Goal: Information Seeking & Learning: Compare options

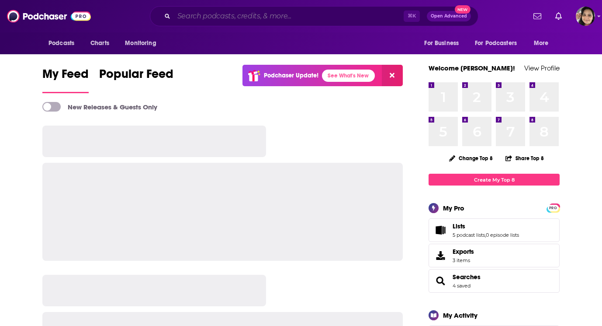
click at [229, 16] on input "Search podcasts, credits, & more..." at bounding box center [289, 16] width 230 height 14
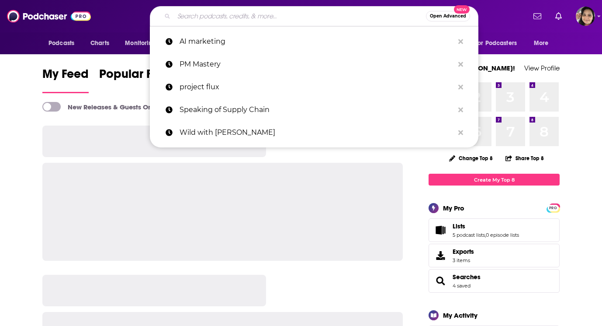
paste input "Don't Mom Alone"
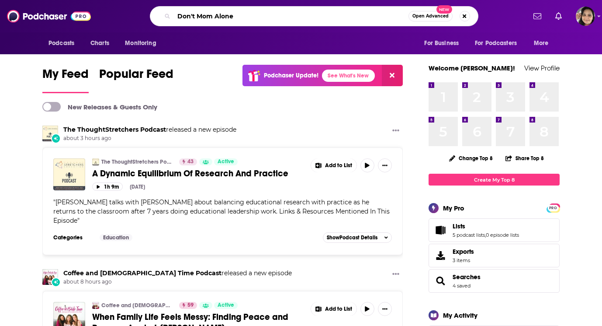
type input "Don't Mom Alone"
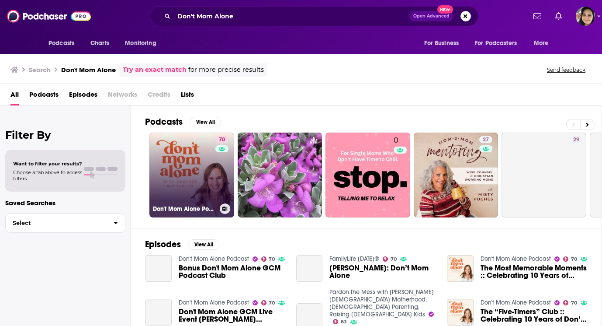
click at [166, 170] on link "70 Don't Mom Alone Podcast" at bounding box center [191, 174] width 85 height 85
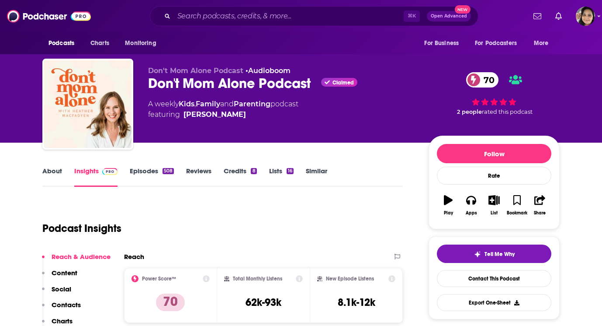
click at [312, 175] on link "Similar" at bounding box center [316, 176] width 21 height 20
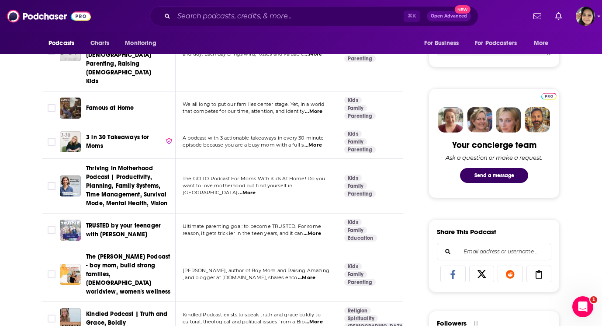
scroll to position [436, 0]
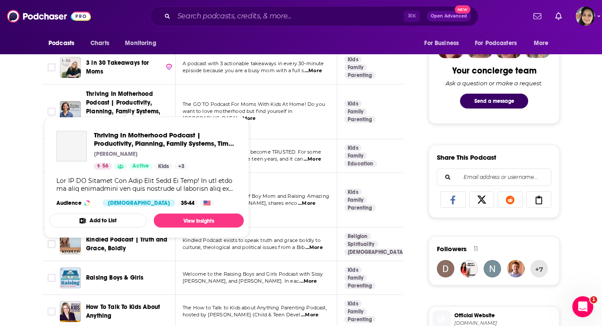
click at [126, 97] on span "Thriving In Motherhood Podcast | Productivity, Planning, Family Systems, Time M…" at bounding box center [127, 111] width 82 height 42
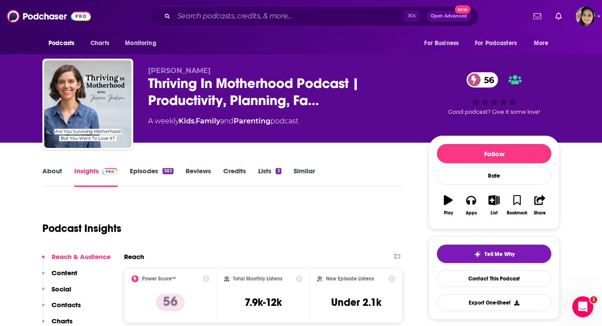
click at [307, 175] on link "Similar" at bounding box center [304, 176] width 21 height 20
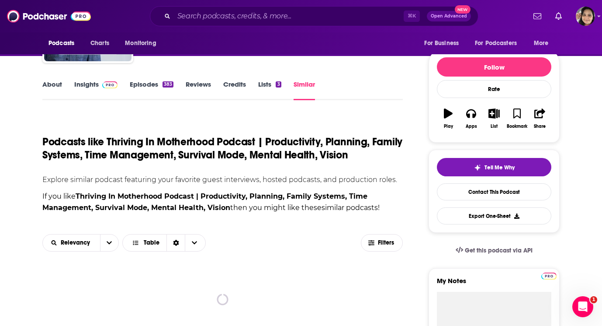
scroll to position [86, 0]
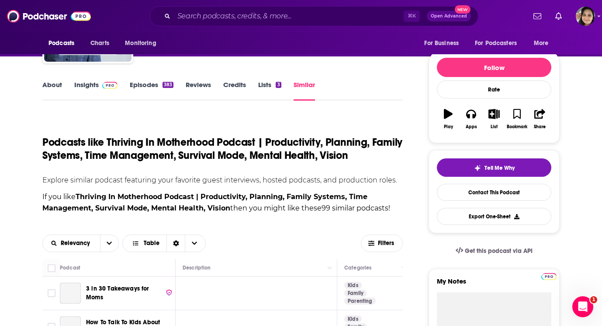
click at [149, 84] on link "Episodes 383" at bounding box center [152, 90] width 44 height 20
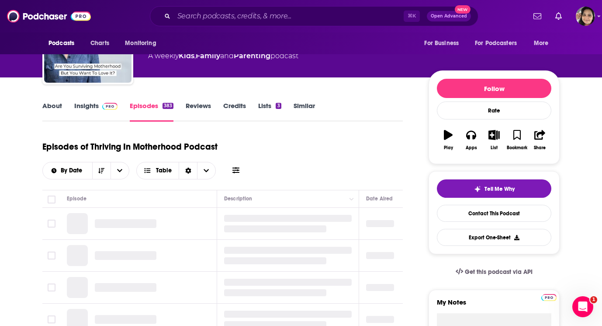
scroll to position [102, 0]
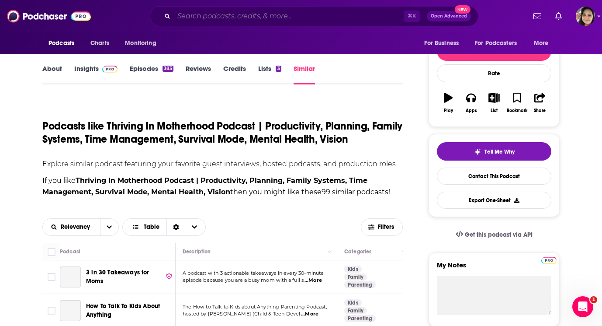
click at [221, 14] on input "Search podcasts, credits, & more..." at bounding box center [289, 16] width 230 height 14
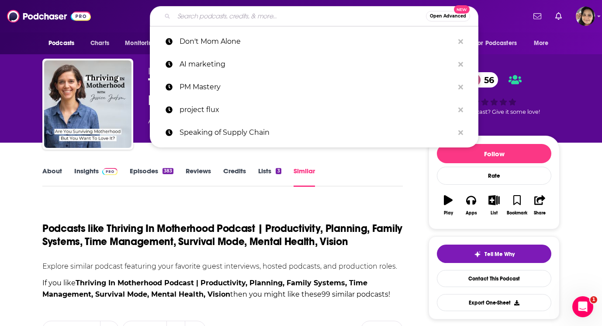
paste input "The [PERSON_NAME] Show"
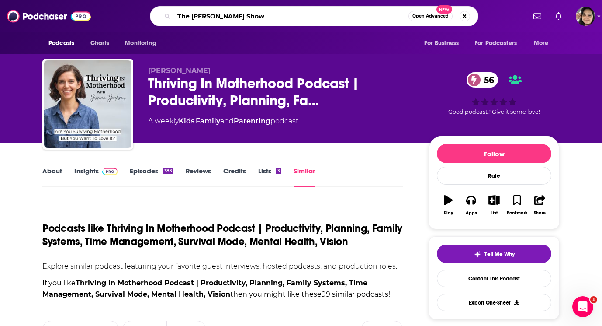
type input "The [PERSON_NAME] Show"
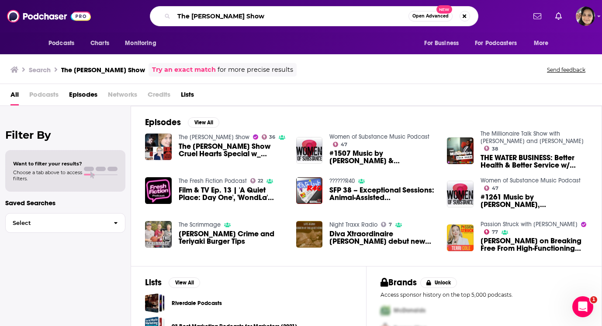
drag, startPoint x: 191, startPoint y: 17, endPoint x: 149, endPoint y: 14, distance: 42.1
click at [149, 14] on div "The [PERSON_NAME] Show Open Advanced New" at bounding box center [313, 16] width 423 height 20
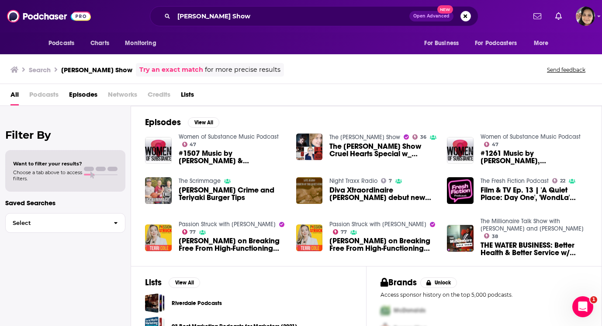
click at [49, 93] on span "Podcasts" at bounding box center [43, 96] width 29 height 18
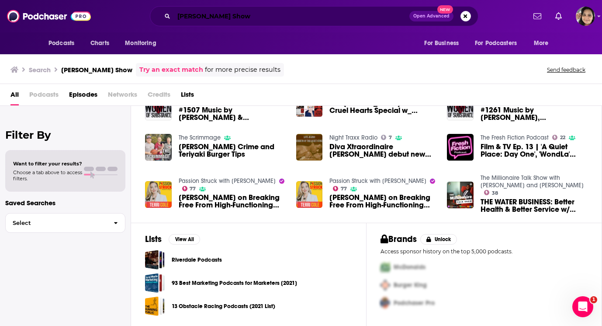
click at [187, 17] on input "[PERSON_NAME] Show" at bounding box center [292, 16] width 236 height 14
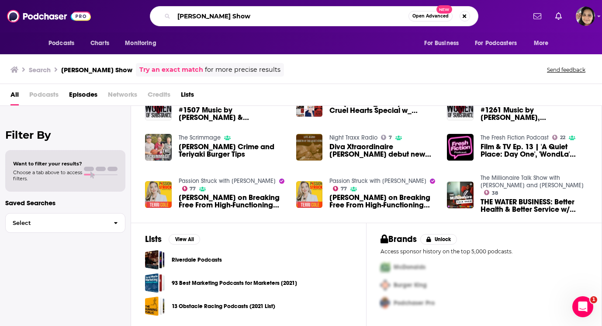
type input "[PERSON_NAME] Show"
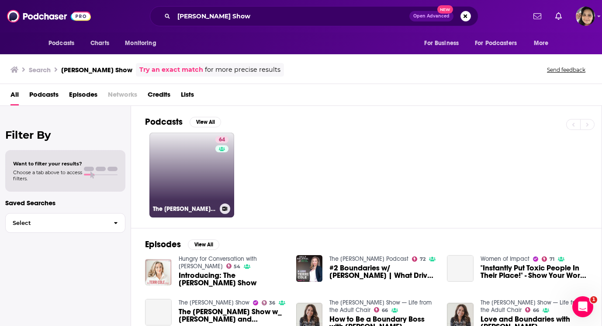
click at [191, 173] on link "64 The [PERSON_NAME] Show" at bounding box center [191, 174] width 85 height 85
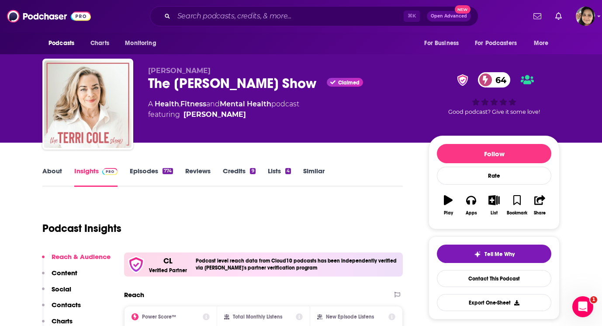
click at [49, 173] on link "About" at bounding box center [52, 176] width 20 height 20
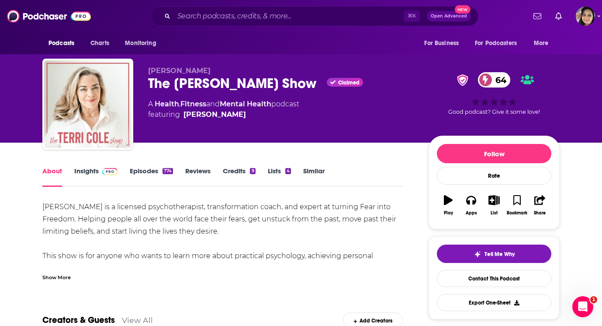
click at [313, 173] on link "Similar" at bounding box center [313, 176] width 21 height 20
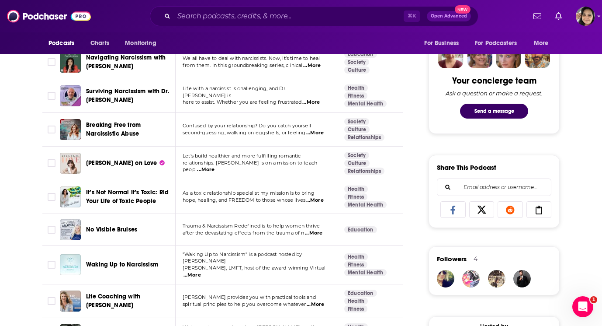
scroll to position [403, 0]
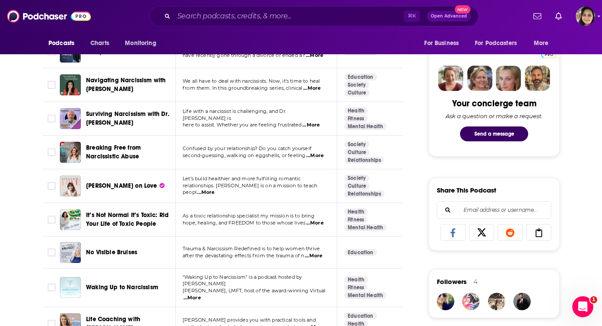
drag, startPoint x: 128, startPoint y: 157, endPoint x: 163, endPoint y: 188, distance: 46.5
click at [150, 165] on td "Breaking Free from Narcissistic Abuse" at bounding box center [118, 152] width 116 height 34
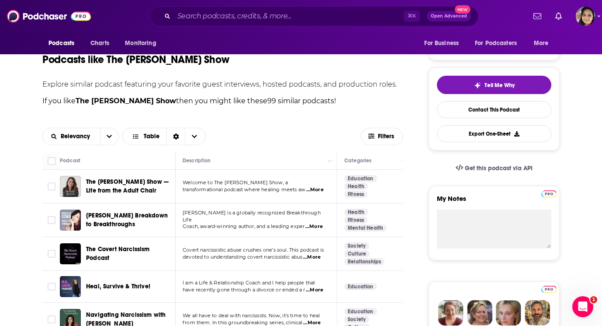
scroll to position [0, 0]
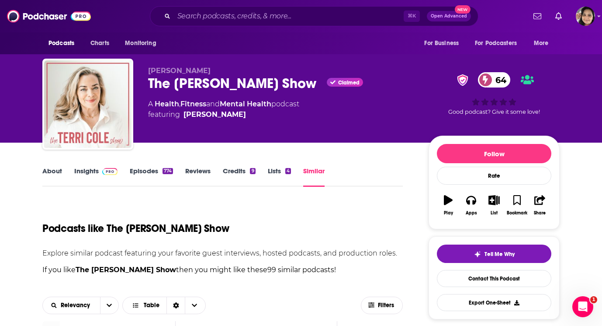
click at [81, 170] on link "Insights" at bounding box center [95, 176] width 43 height 20
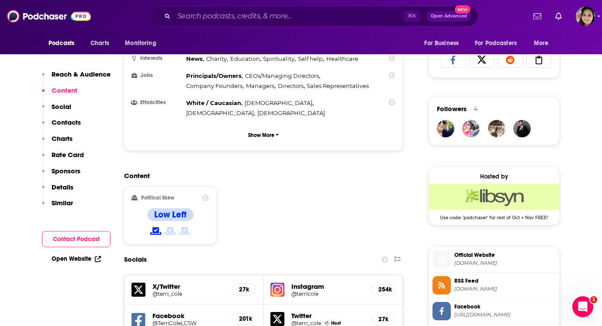
scroll to position [804, 0]
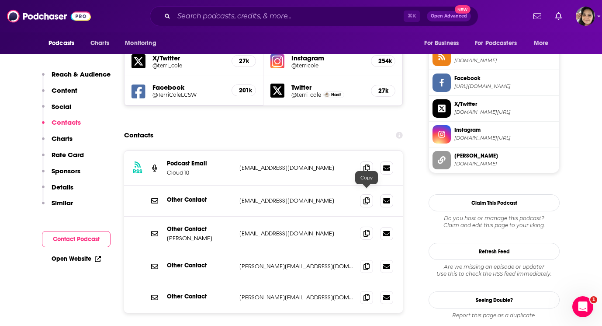
click at [366, 229] on icon at bounding box center [367, 232] width 6 height 7
